Goal: Task Accomplishment & Management: Use online tool/utility

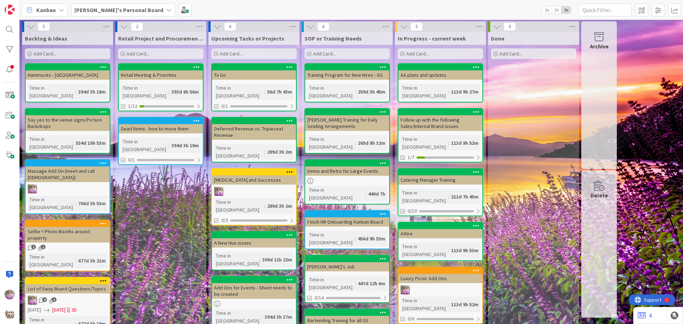
click at [122, 8] on b "[PERSON_NAME]'s Personal Board" at bounding box center [118, 9] width 89 height 7
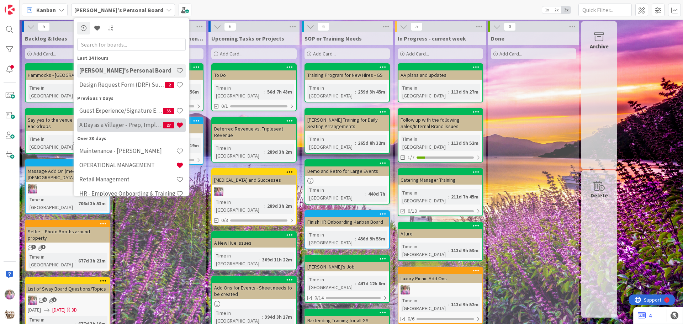
click at [123, 124] on h4 "A Day as a Villager - Prep, Implement and Execute" at bounding box center [121, 124] width 84 height 7
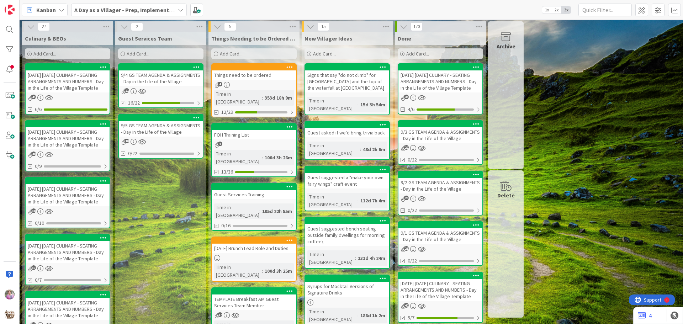
click at [252, 73] on div "Things need to be ordered" at bounding box center [254, 74] width 84 height 9
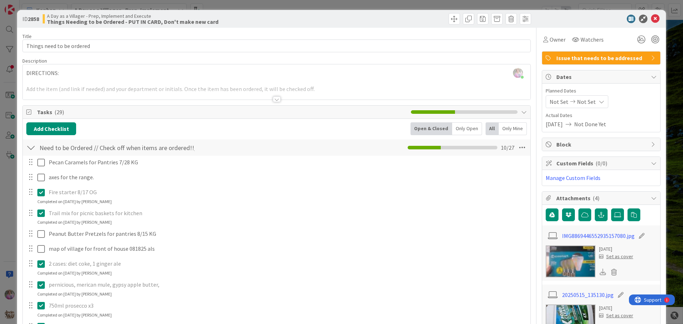
click at [42, 213] on icon at bounding box center [40, 213] width 7 height 9
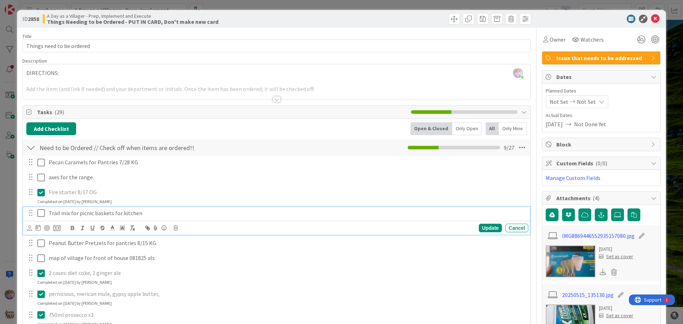
click at [42, 213] on icon at bounding box center [40, 213] width 7 height 9
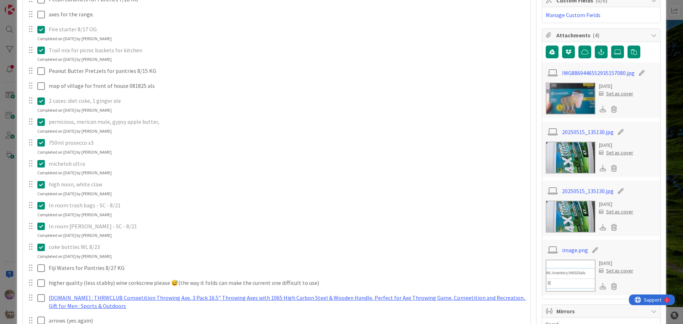
scroll to position [326, 0]
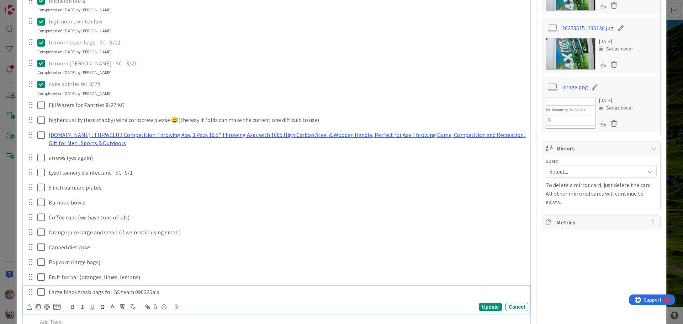
click at [44, 292] on icon at bounding box center [40, 292] width 7 height 9
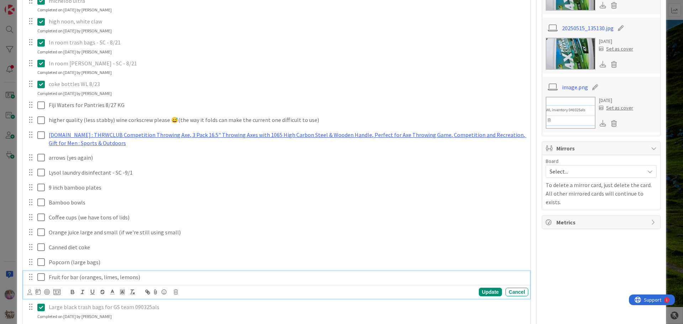
click at [41, 276] on icon at bounding box center [40, 277] width 7 height 9
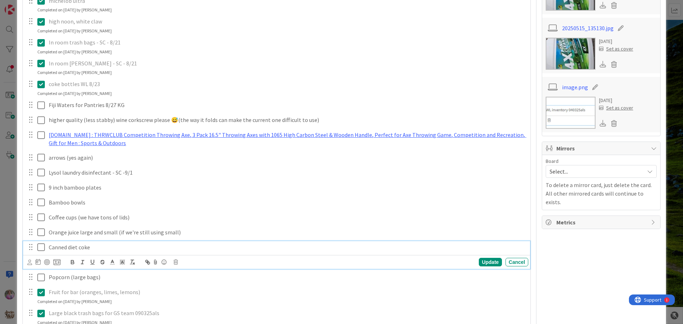
click at [40, 245] on icon at bounding box center [40, 247] width 7 height 9
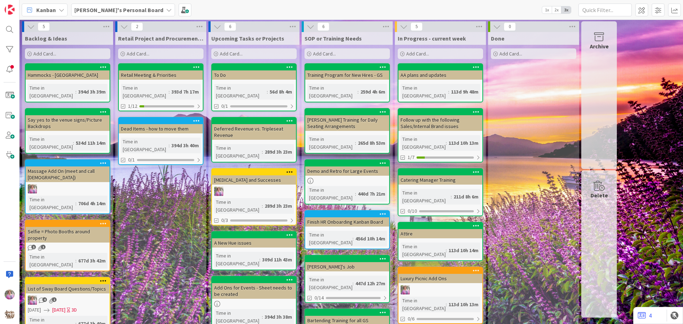
click at [103, 7] on b "[PERSON_NAME]'s Personal Board" at bounding box center [118, 9] width 89 height 7
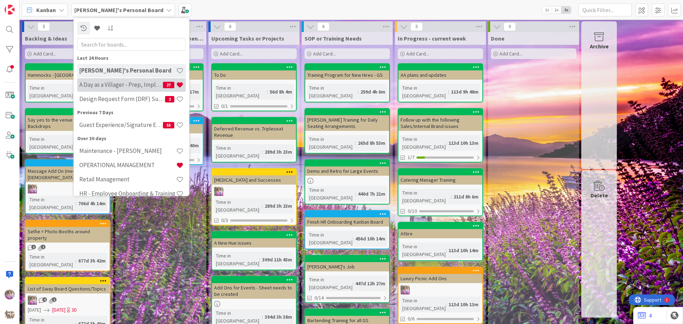
click at [116, 83] on h4 "A Day as a Villager - Prep, Implement and Execute" at bounding box center [121, 84] width 84 height 7
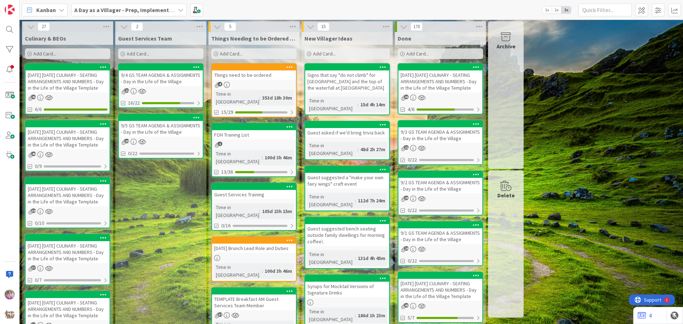
click at [251, 77] on div "Things need to be ordered" at bounding box center [254, 74] width 84 height 9
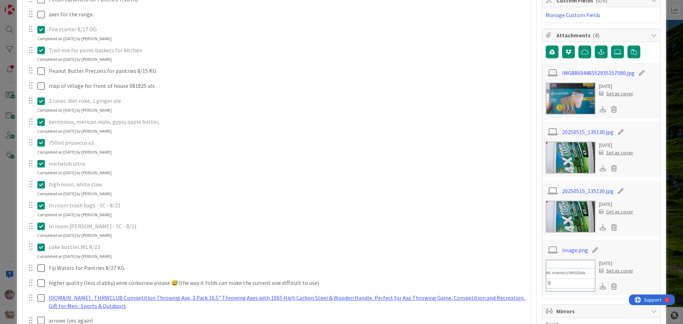
scroll to position [326, 0]
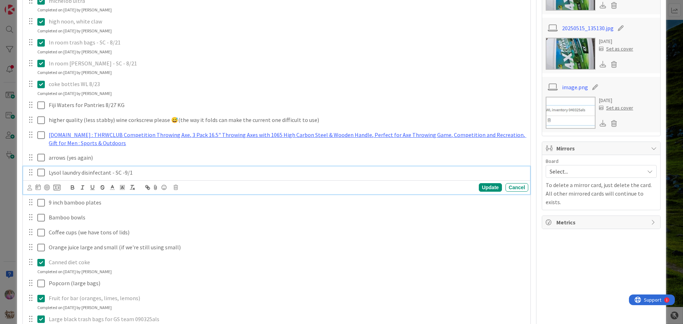
click at [41, 172] on icon at bounding box center [40, 172] width 7 height 9
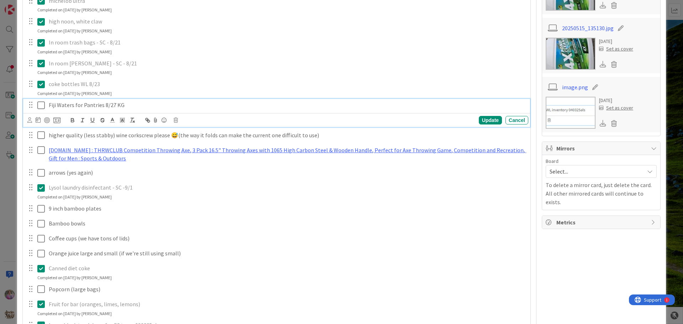
click at [41, 106] on icon at bounding box center [40, 105] width 7 height 9
